Goal: Find specific page/section: Find specific page/section

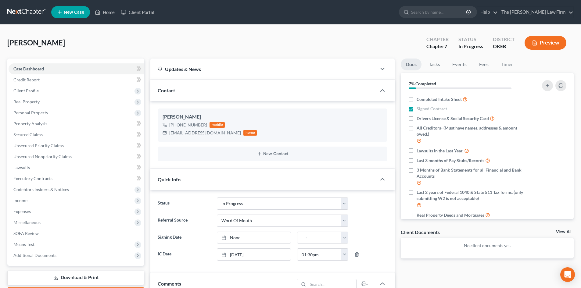
select select "4"
select select "0"
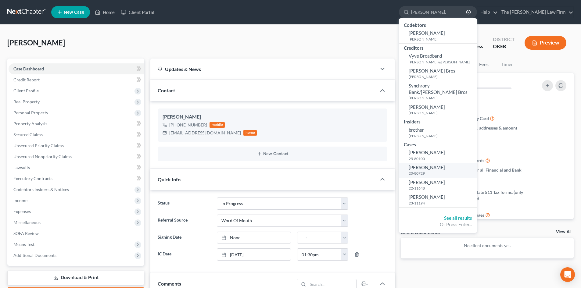
type input "[PERSON_NAME], c"
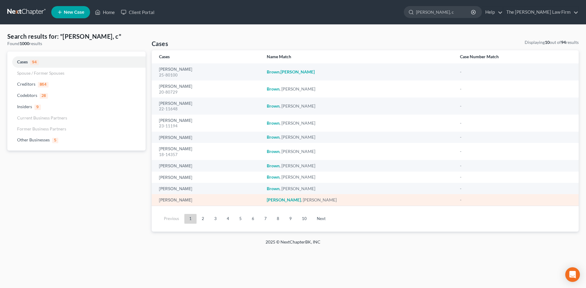
click at [301, 200] on em "[PERSON_NAME]" at bounding box center [284, 199] width 34 height 5
click at [170, 202] on link "[PERSON_NAME]" at bounding box center [175, 200] width 33 height 4
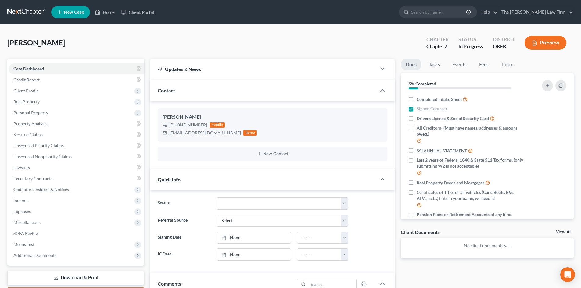
scroll to position [29, 0]
click at [444, 14] on input "search" at bounding box center [439, 11] width 56 height 11
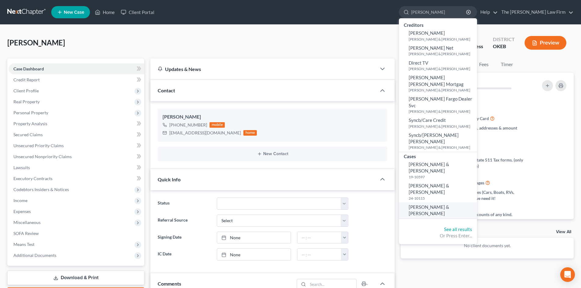
type input "[PERSON_NAME]"
click at [449, 204] on span "[PERSON_NAME] & [PERSON_NAME]" at bounding box center [429, 210] width 41 height 12
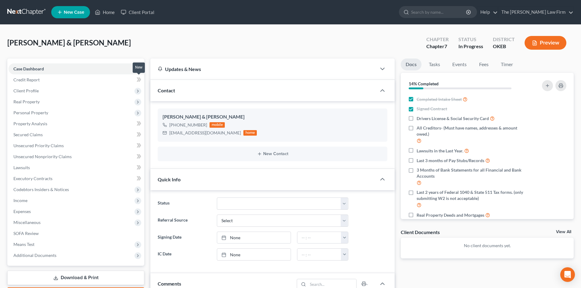
scroll to position [17, 0]
drag, startPoint x: 219, startPoint y: 134, endPoint x: 169, endPoint y: 135, distance: 49.5
click at [169, 135] on div "[EMAIL_ADDRESS][DOMAIN_NAME]" at bounding box center [205, 133] width 72 height 6
copy div "[EMAIL_ADDRESS][DOMAIN_NAME]"
